Goal: Obtain resource: Obtain resource

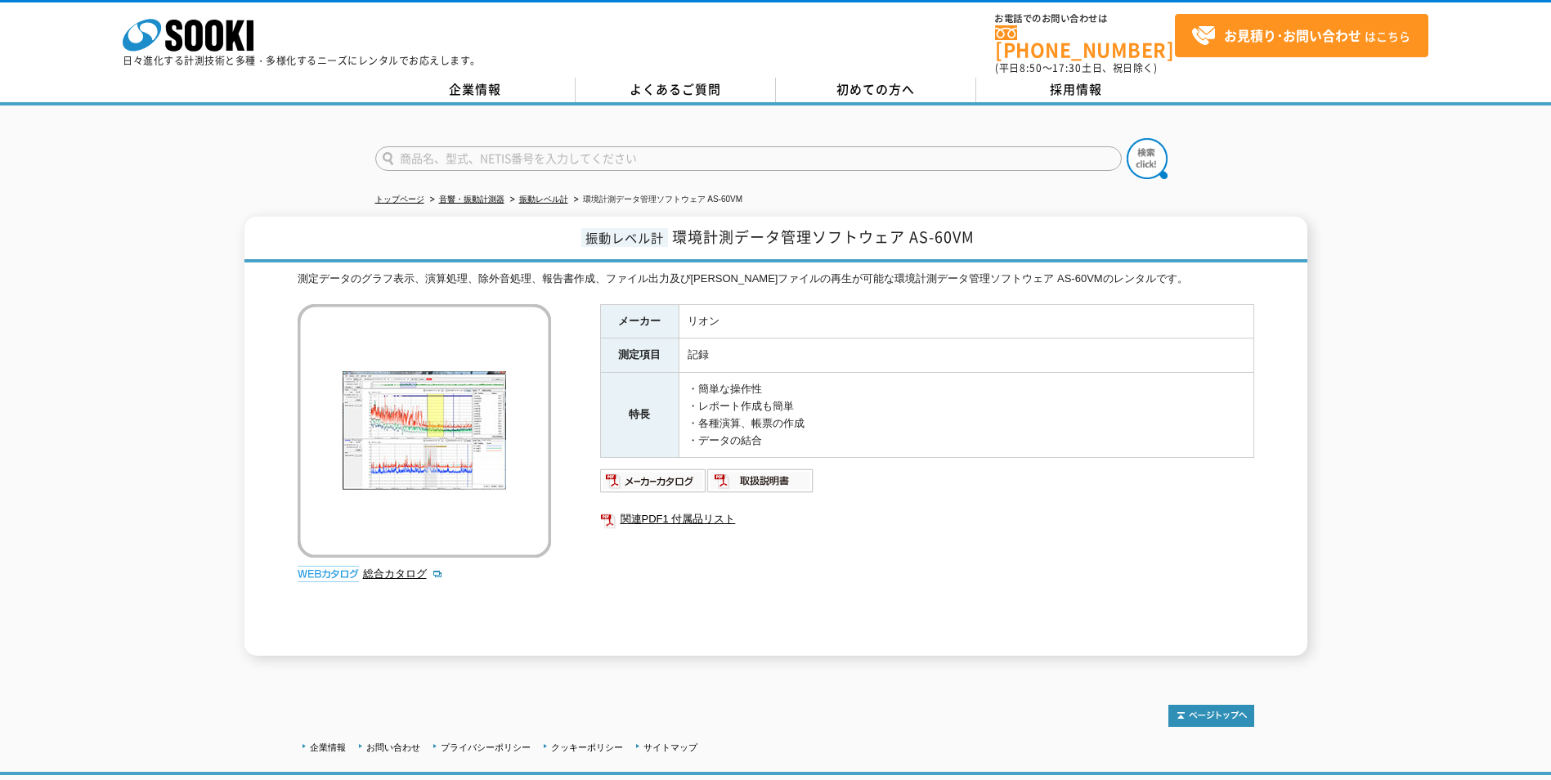
click at [441, 441] on img at bounding box center [424, 430] width 253 height 253
click at [548, 195] on link "振動レベル計" at bounding box center [543, 199] width 49 height 9
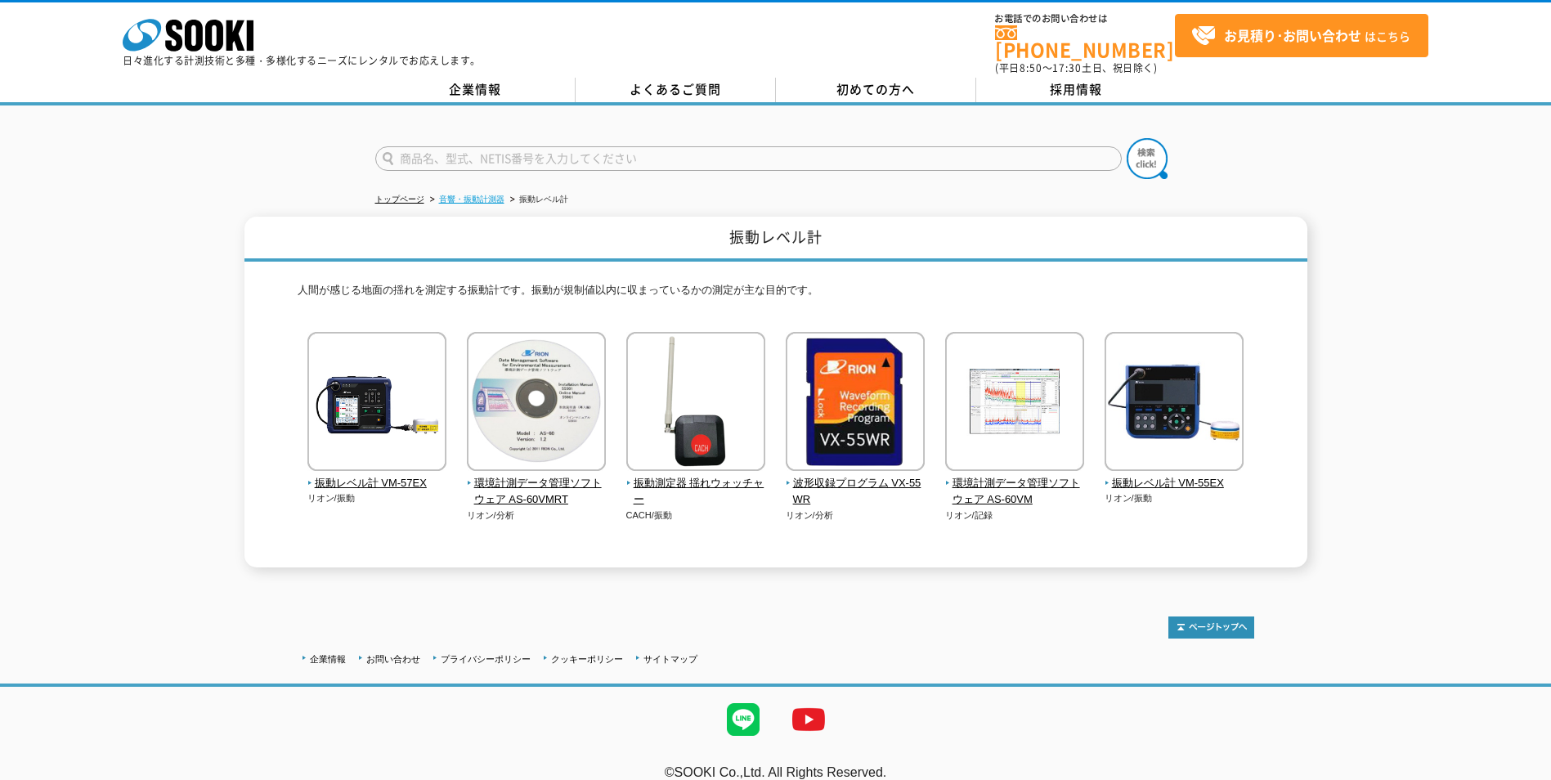
click at [470, 195] on link "音響・振動計測器" at bounding box center [471, 199] width 65 height 9
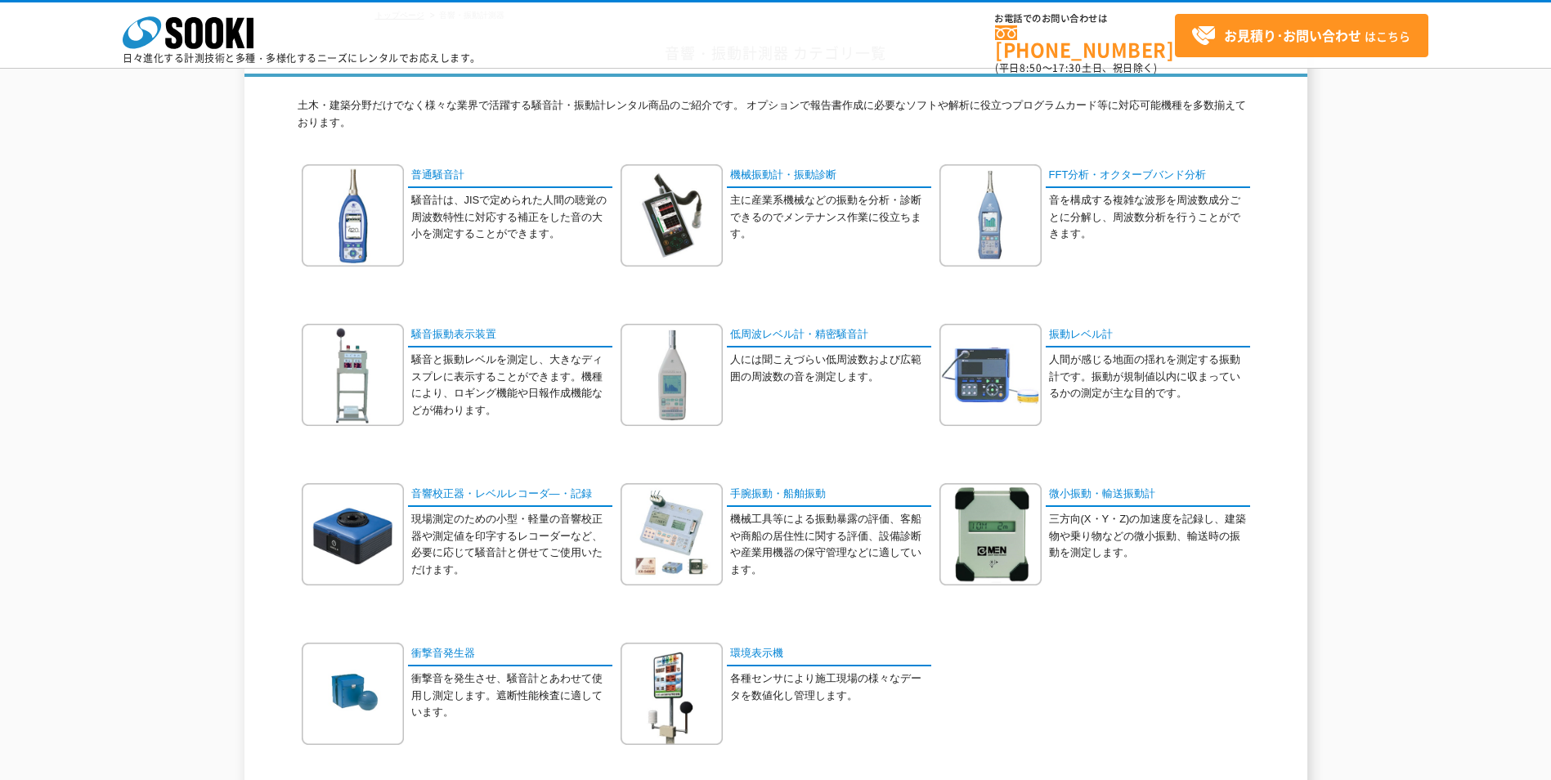
scroll to position [164, 0]
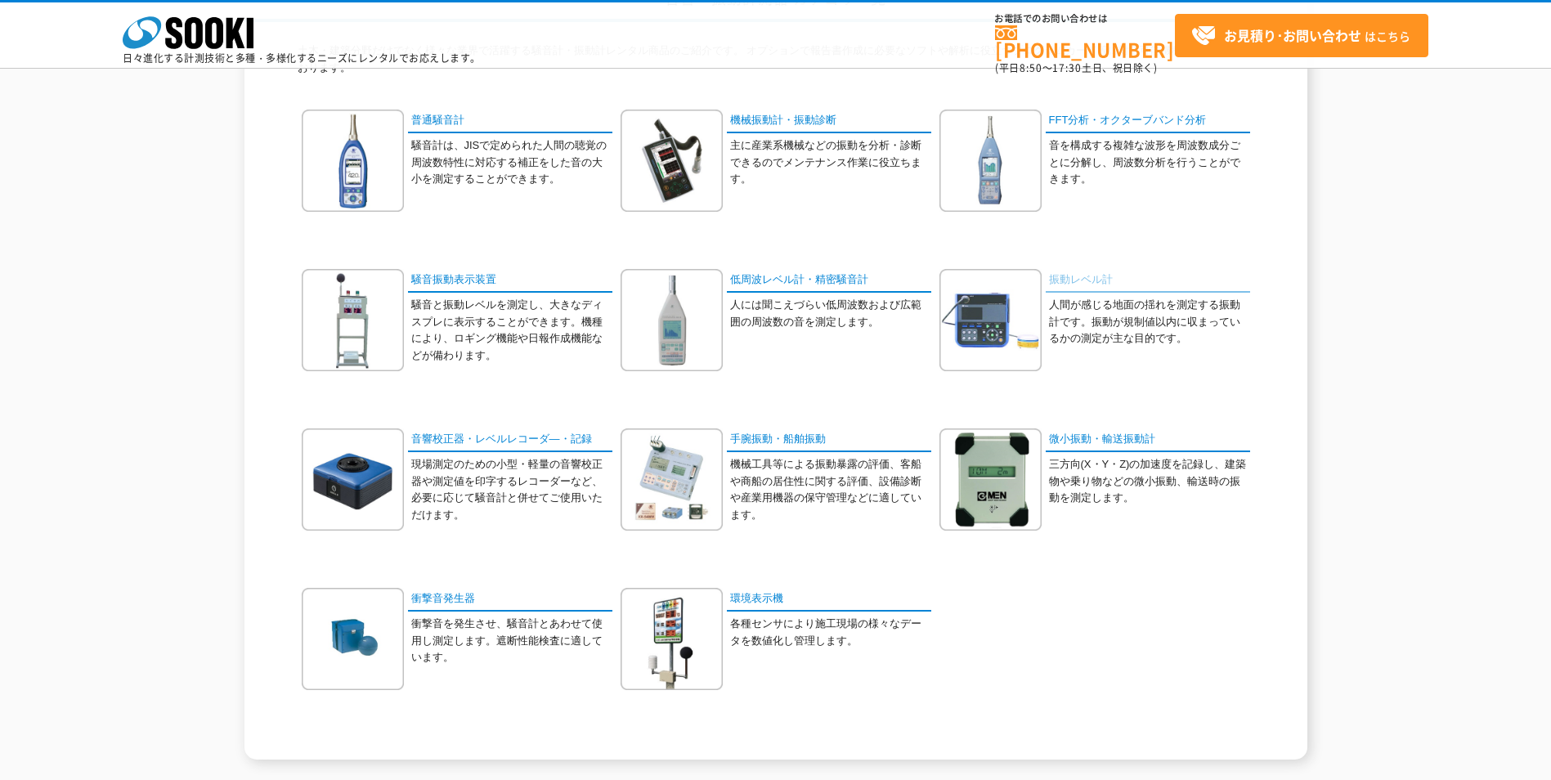
click at [1079, 280] on link "振動レベル計" at bounding box center [1148, 281] width 204 height 24
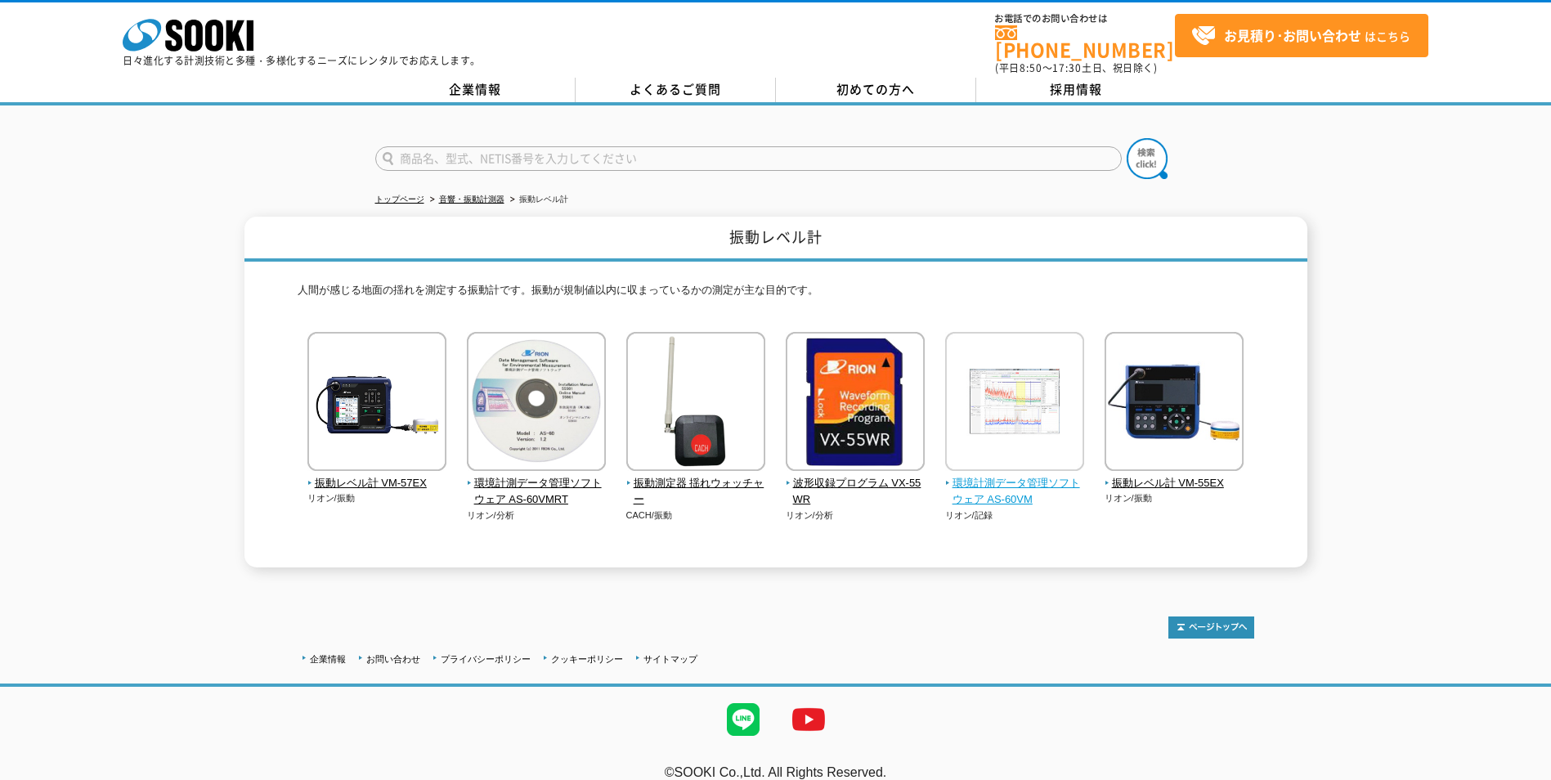
click at [1020, 475] on span "環境計測データ管理ソフトウェア AS-60VM" at bounding box center [1015, 492] width 140 height 34
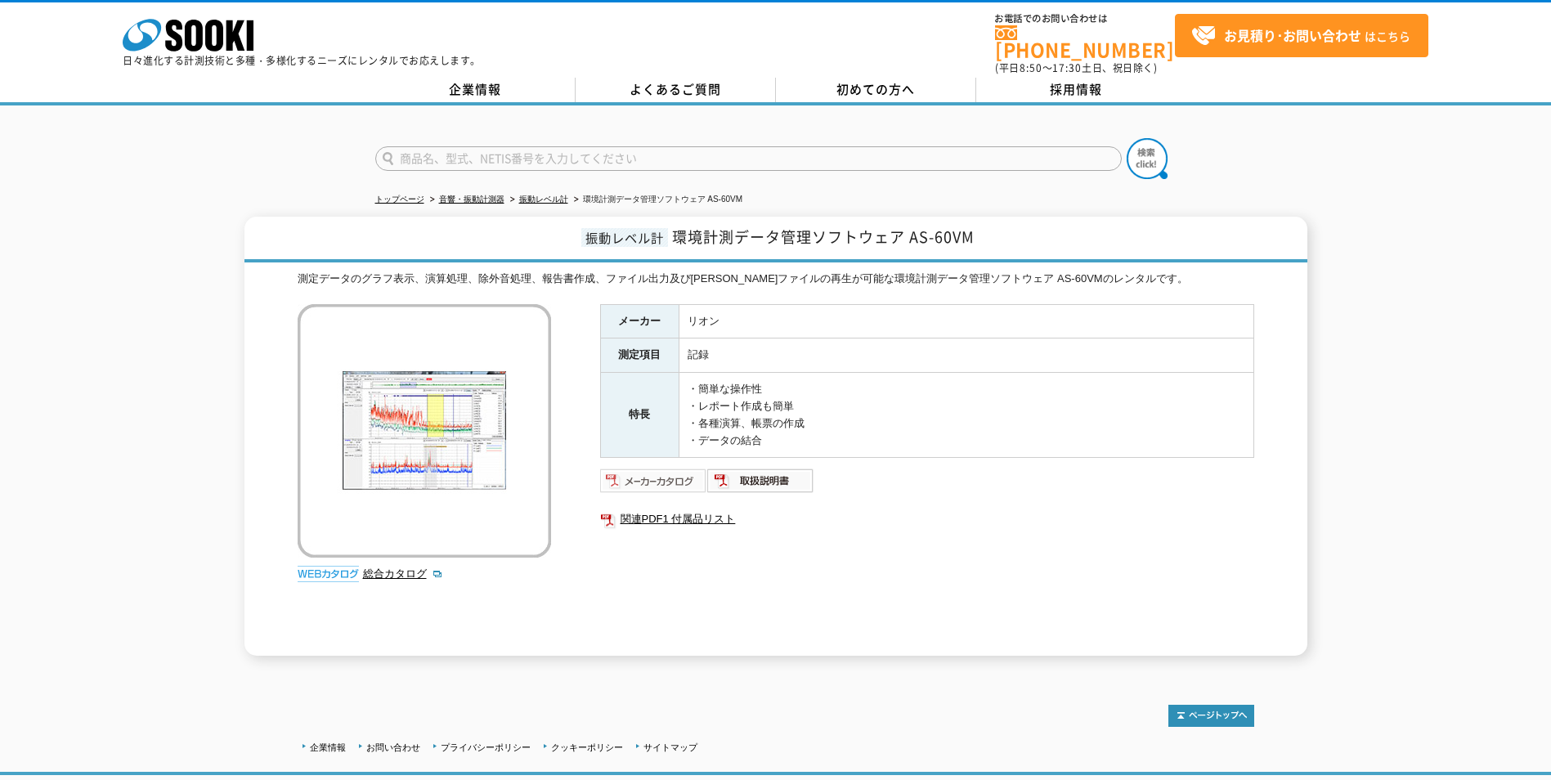
click at [668, 468] on img at bounding box center [653, 481] width 107 height 26
